Goal: Task Accomplishment & Management: Use online tool/utility

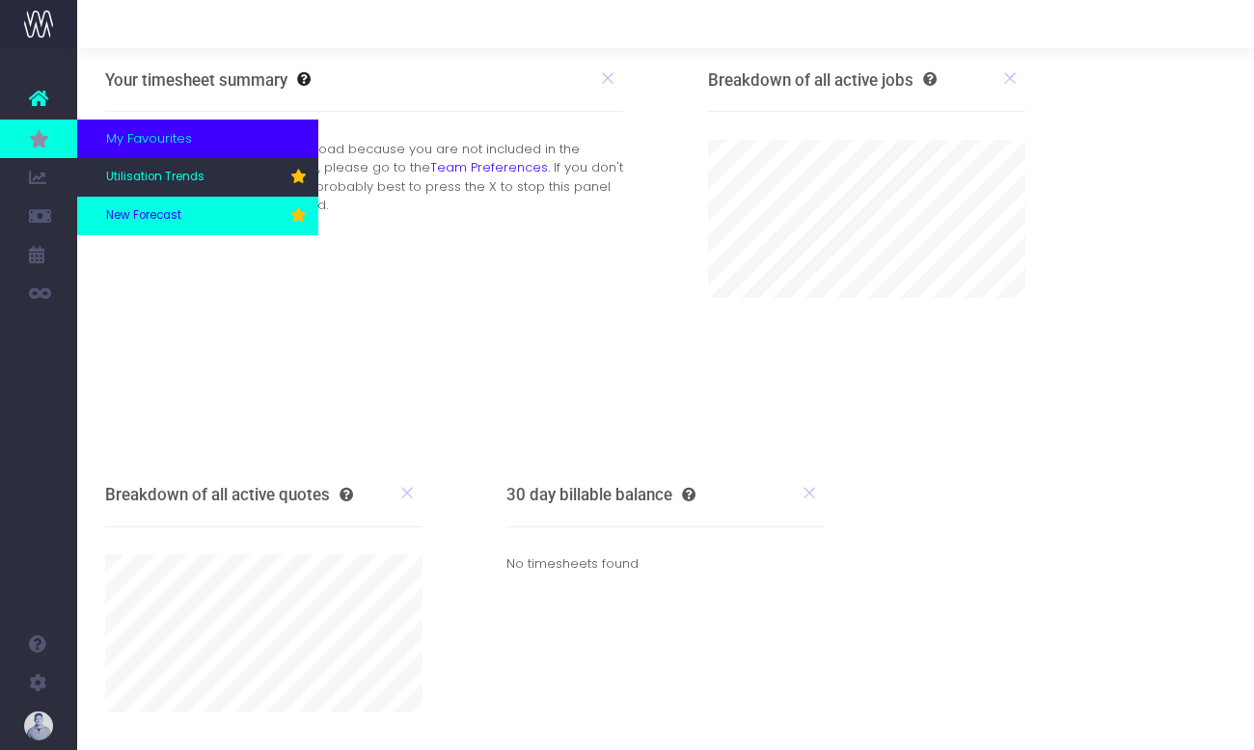
click at [145, 215] on span "New Forecast" at bounding box center [143, 215] width 75 height 17
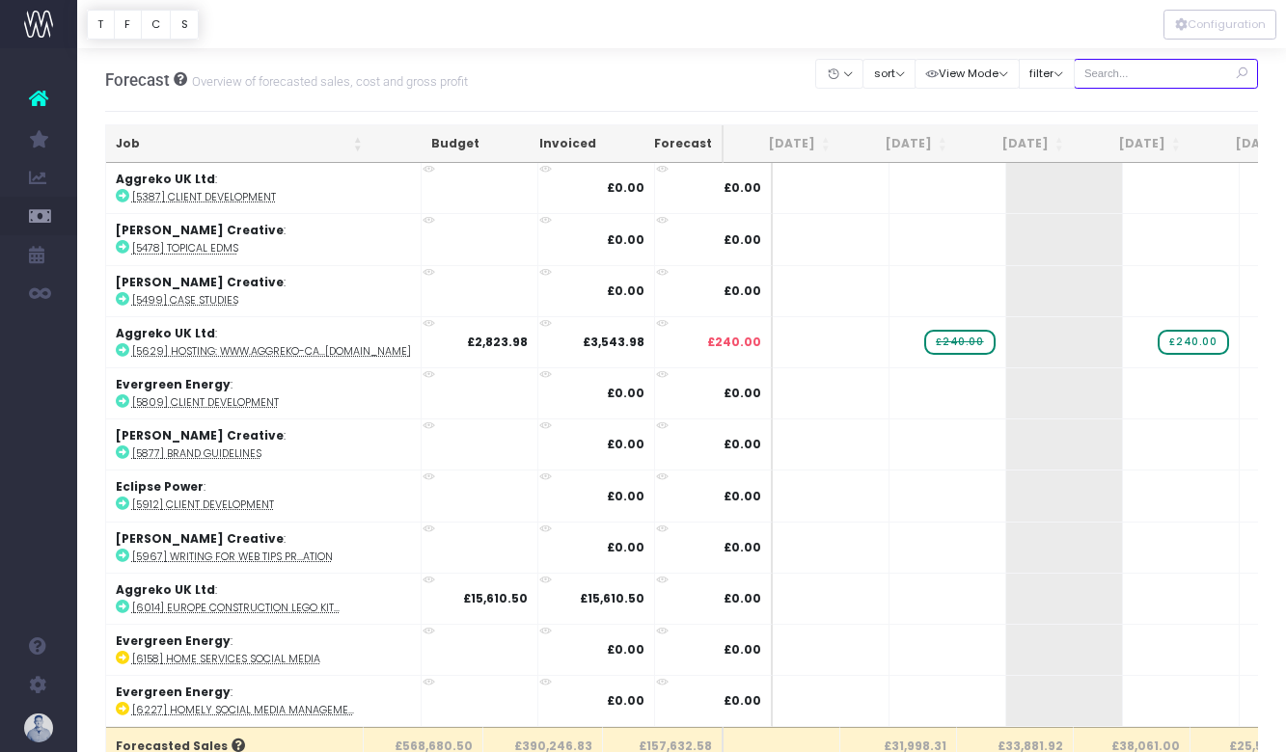
click at [1165, 68] on input "text" at bounding box center [1166, 74] width 185 height 30
type input "confirmed"
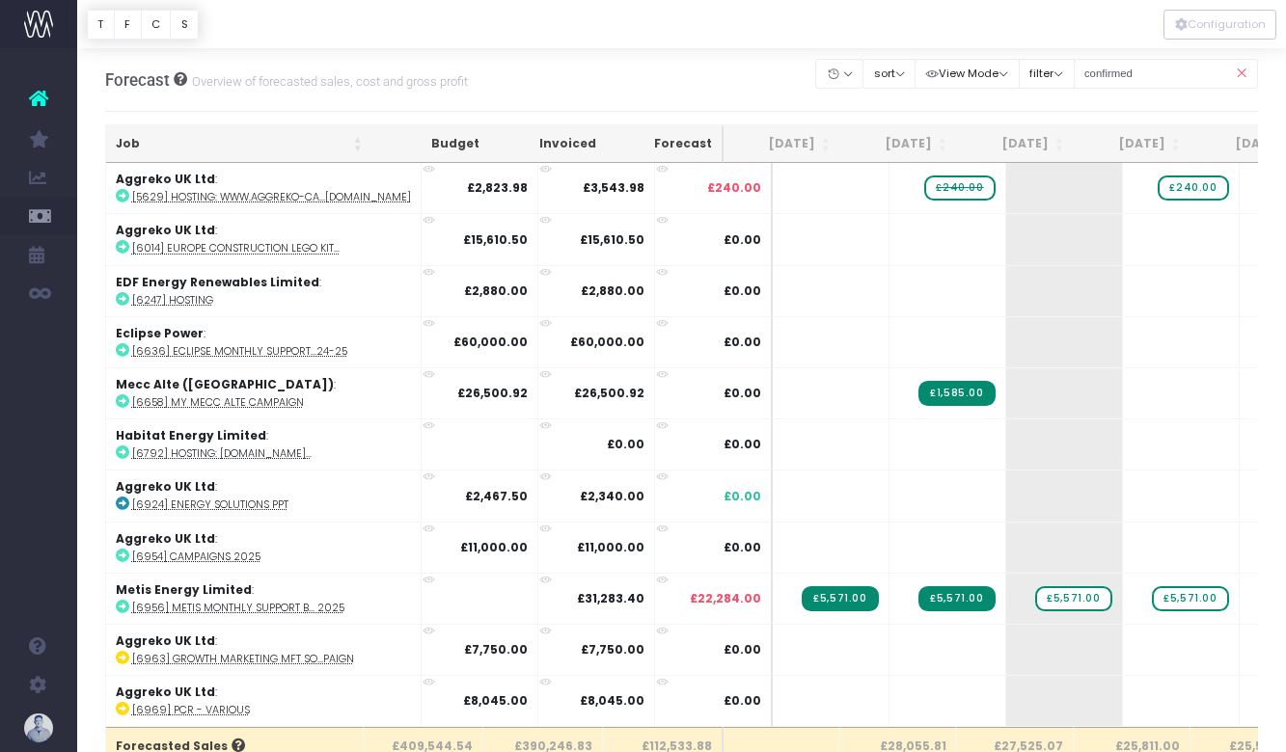
click at [155, 150] on th "Job" at bounding box center [239, 144] width 266 height 38
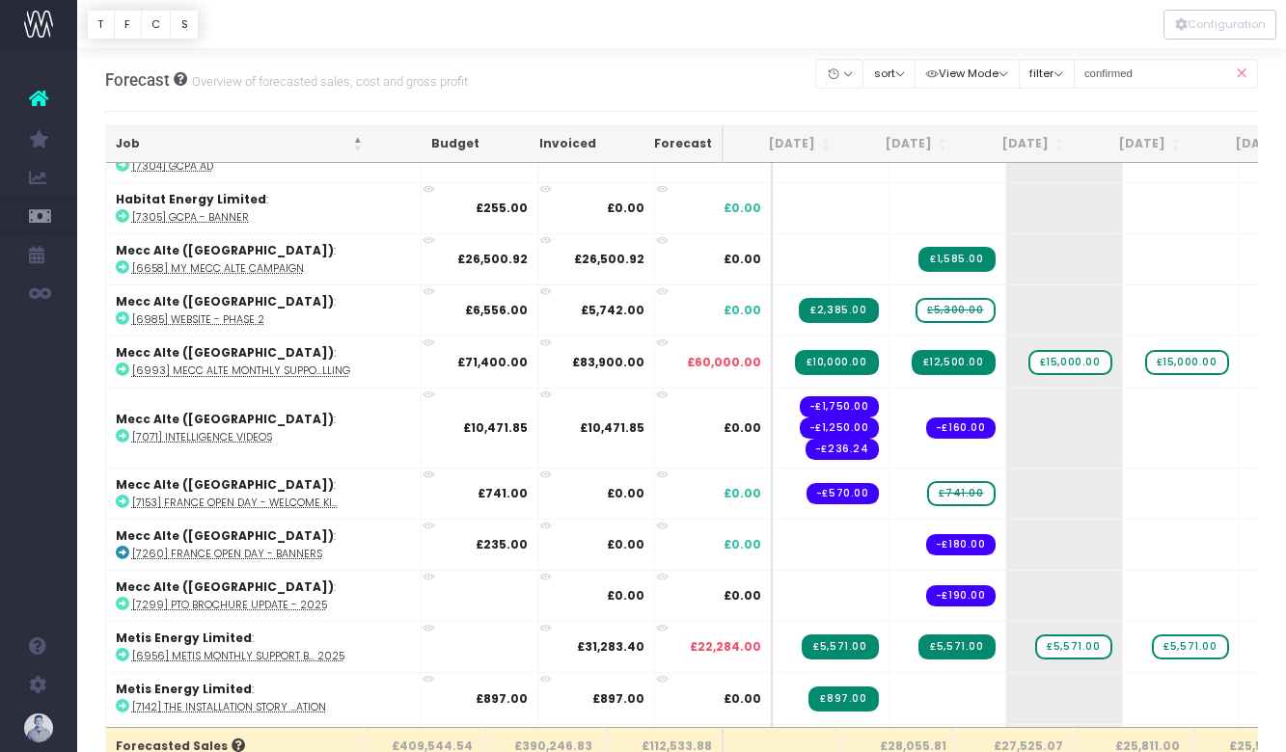
scroll to position [2052, 0]
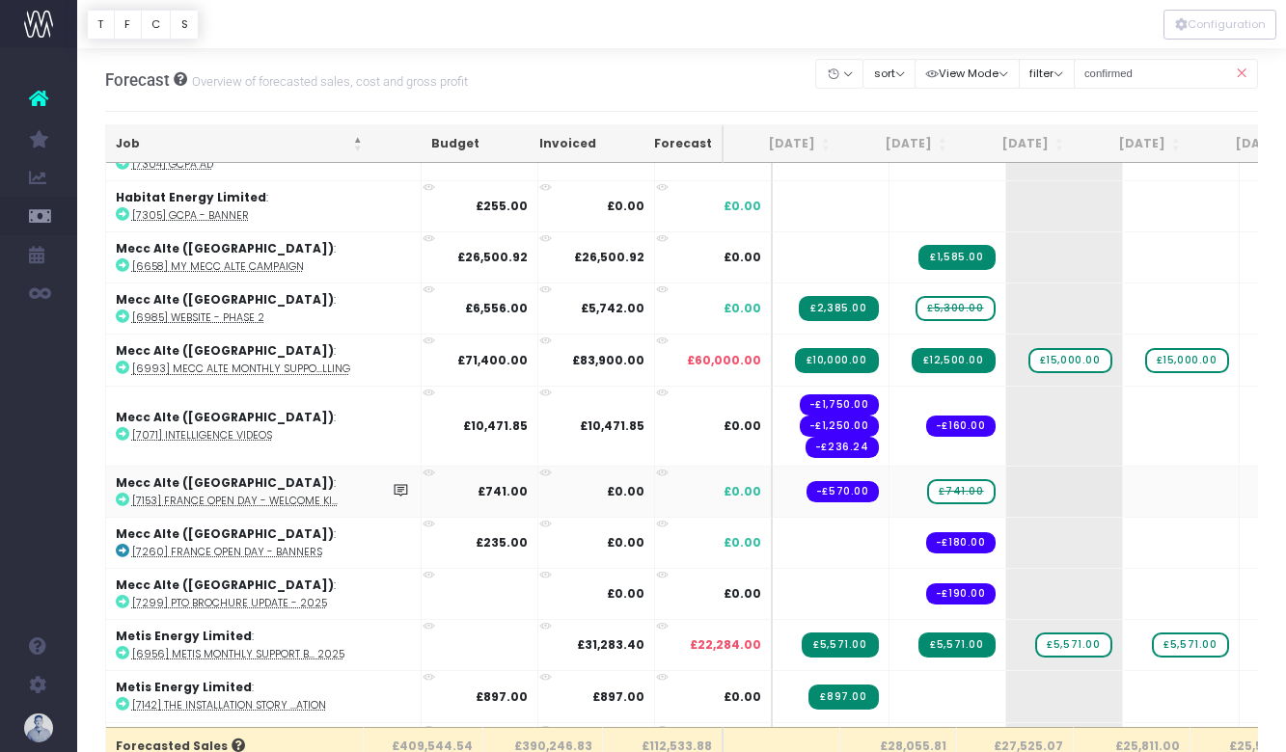
click at [268, 501] on abbr "[7153] France Open Day - Welcome Ki..." at bounding box center [234, 501] width 205 height 14
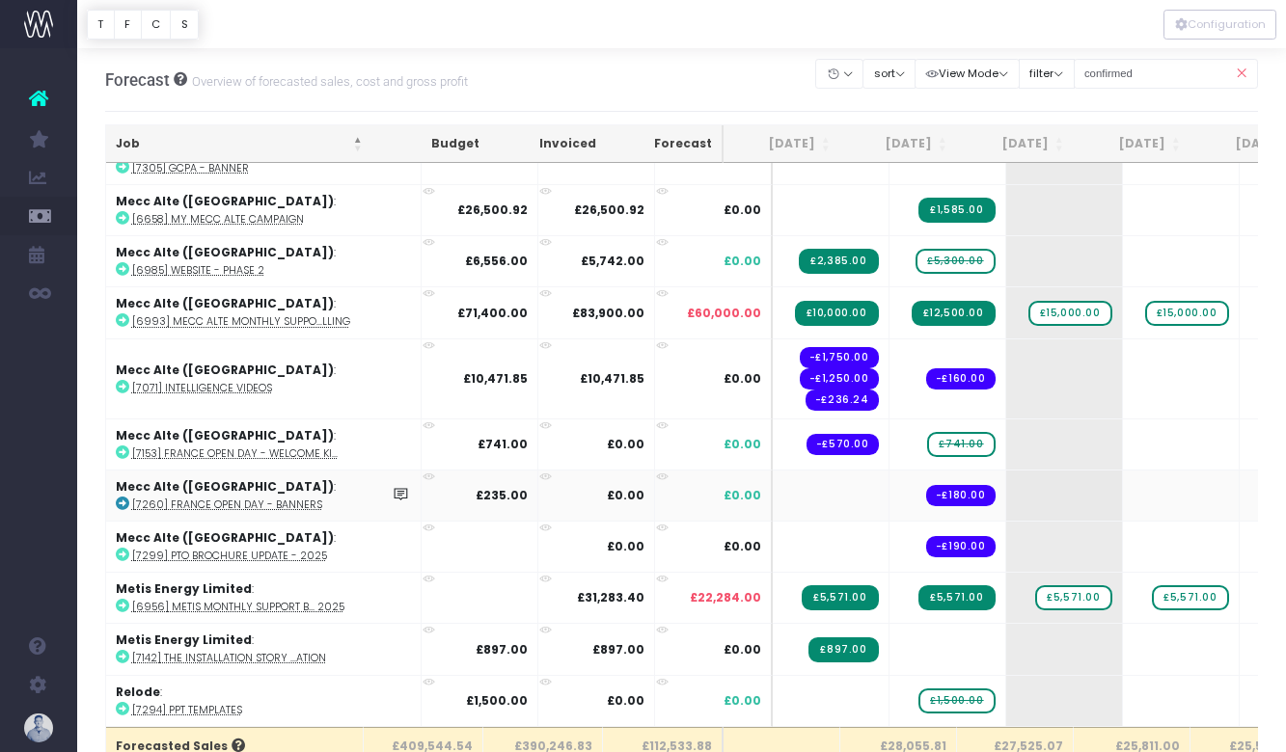
scroll to position [2103, 0]
